Goal: Find contact information: Find contact information

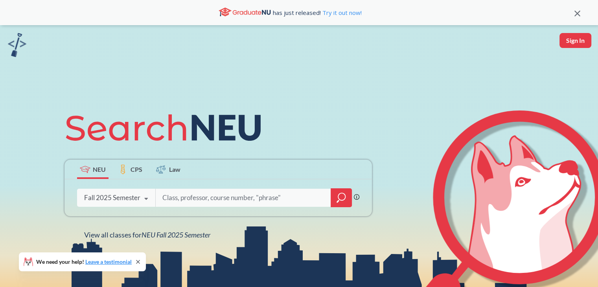
click at [192, 192] on input "search" at bounding box center [242, 197] width 163 height 17
type input "vidhoje"
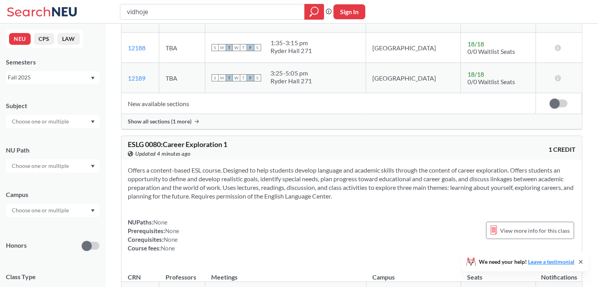
scroll to position [108, 0]
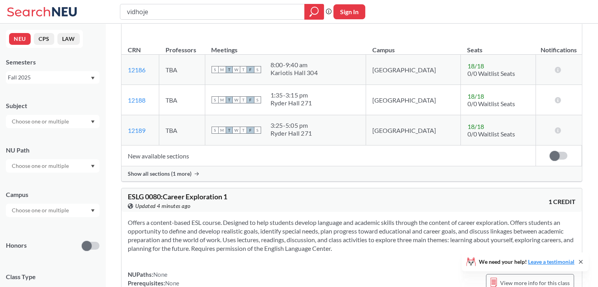
click at [192, 7] on input "vidhoje" at bounding box center [212, 11] width 172 height 13
type input "vidoje"
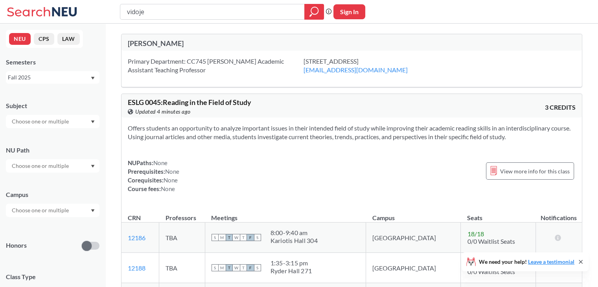
click at [303, 63] on div "[STREET_ADDRESS] [EMAIL_ADDRESS][DOMAIN_NAME]" at bounding box center [365, 65] width 124 height 17
